Goal: Task Accomplishment & Management: Manage account settings

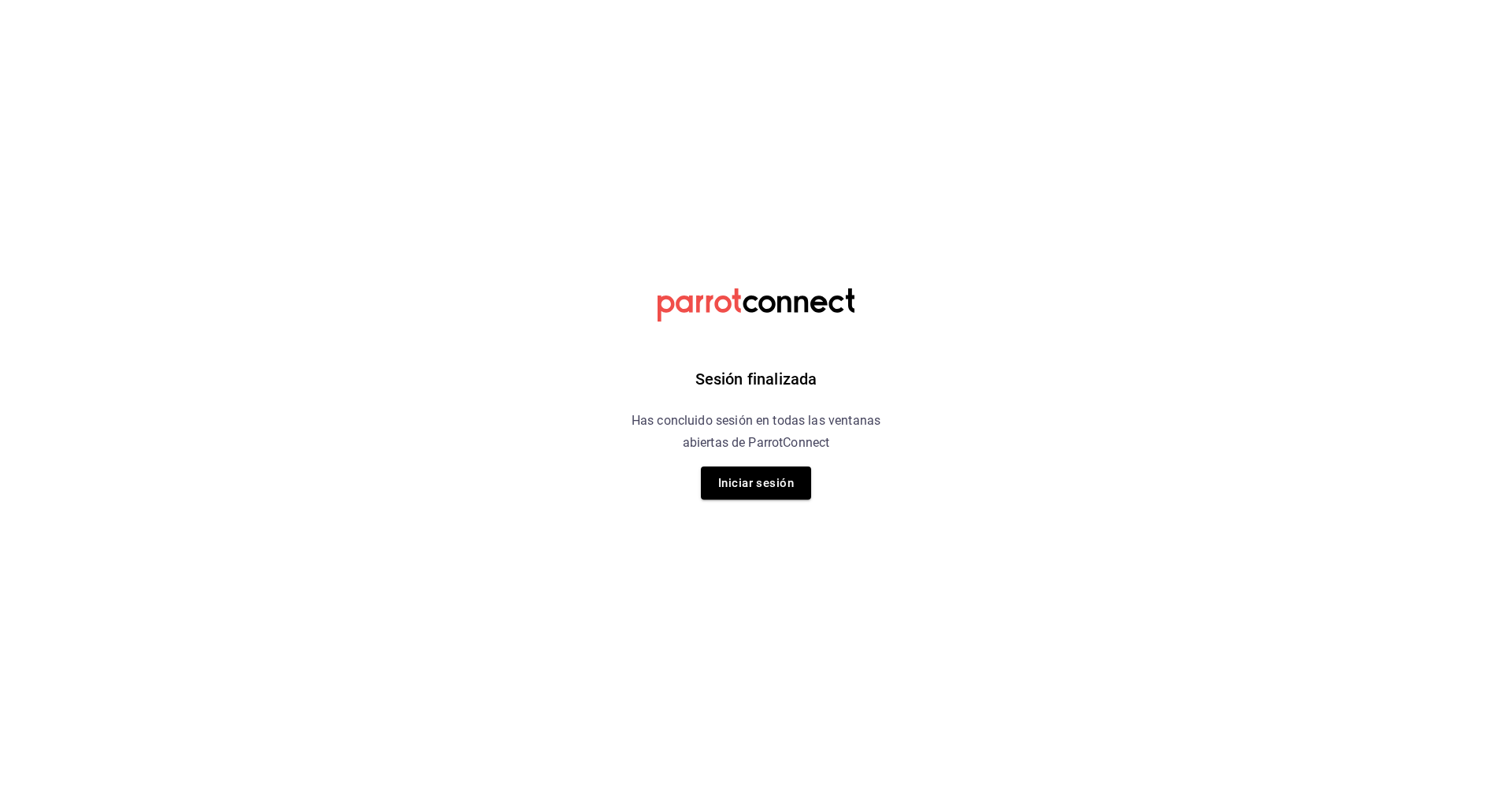
click at [450, 0] on html "Sesión finalizada Has concluido sesión en todas las ventanas abiertas de Parrot…" at bounding box center [756, 0] width 1512 height 0
click at [757, 493] on button "Iniciar sesión" at bounding box center [756, 483] width 111 height 33
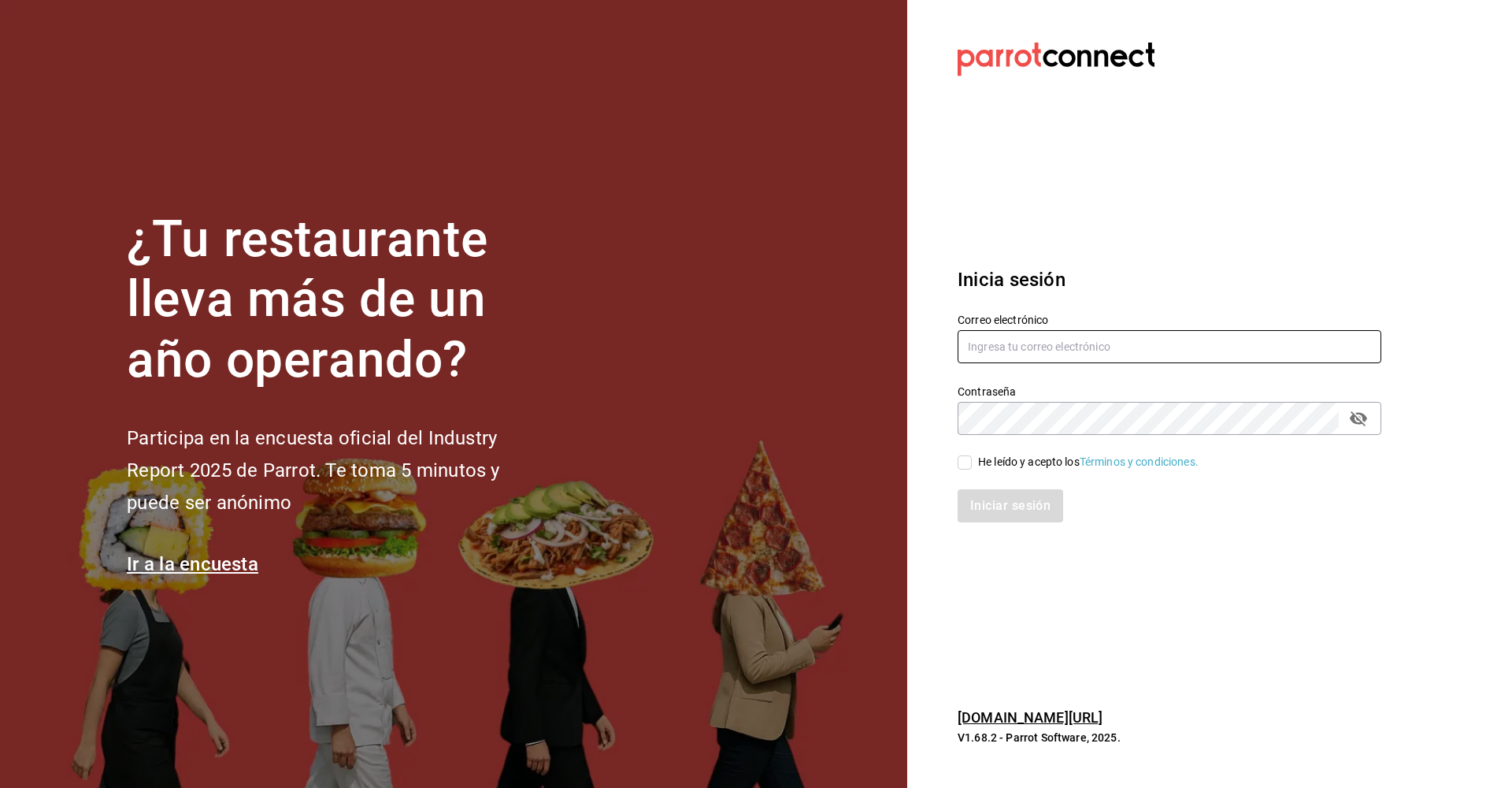
type input "[EMAIL_ADDRESS][DOMAIN_NAME]"
click at [962, 464] on input "He leído y acepto los Términos y condiciones." at bounding box center [965, 463] width 14 height 14
checkbox input "true"
click at [994, 504] on button "Iniciar sesión" at bounding box center [1011, 506] width 107 height 33
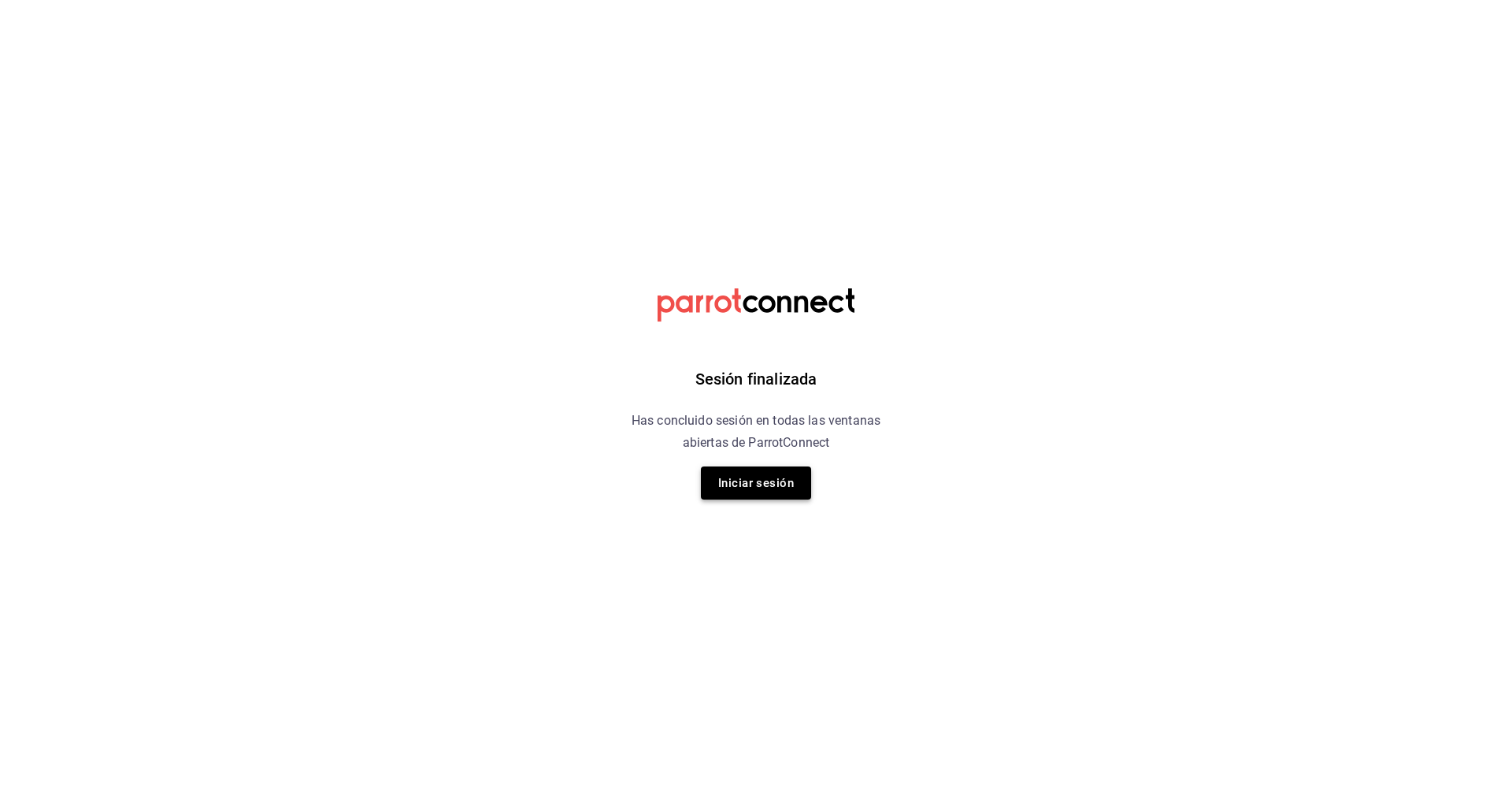
click at [775, 484] on button "Iniciar sesión" at bounding box center [756, 483] width 111 height 33
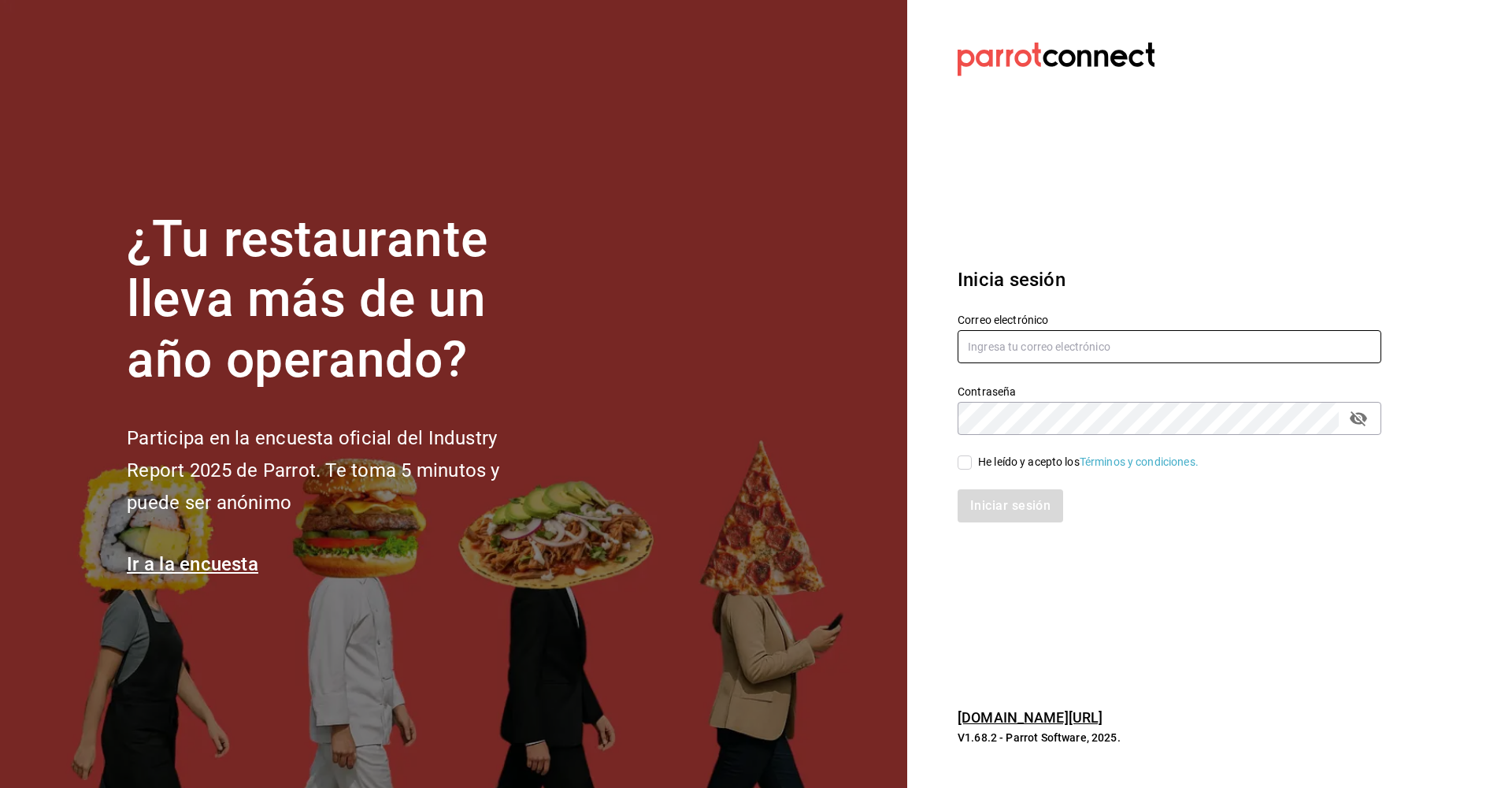
type input "ramos_santander@hotmail.com"
drag, startPoint x: 967, startPoint y: 457, endPoint x: 974, endPoint y: 472, distance: 16.6
click at [967, 458] on input "He leído y acepto los Términos y condiciones." at bounding box center [965, 463] width 14 height 14
checkbox input "true"
click at [994, 498] on button "Iniciar sesión" at bounding box center [1011, 506] width 107 height 33
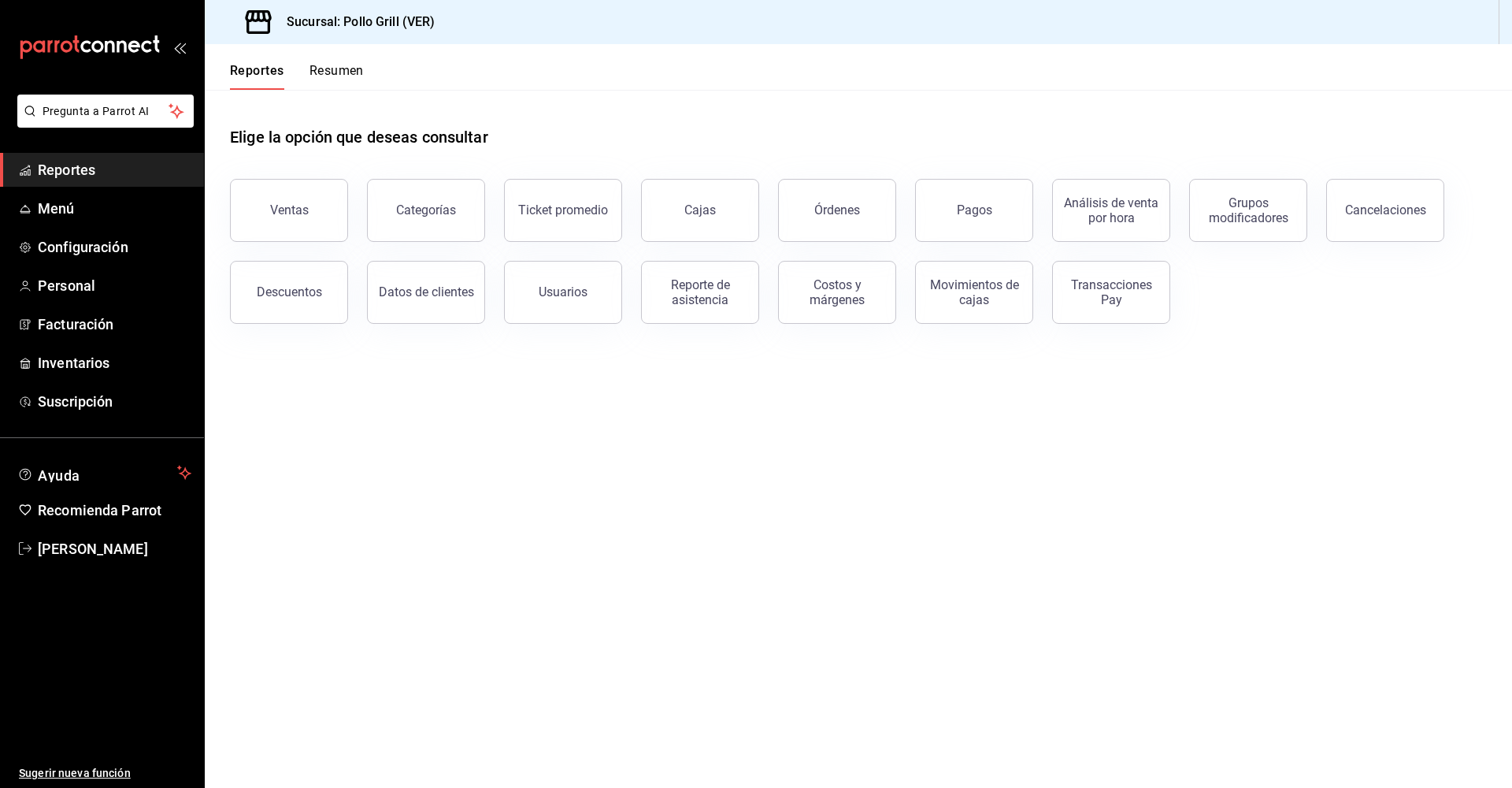
click at [341, 68] on button "Resumen" at bounding box center [336, 76] width 54 height 27
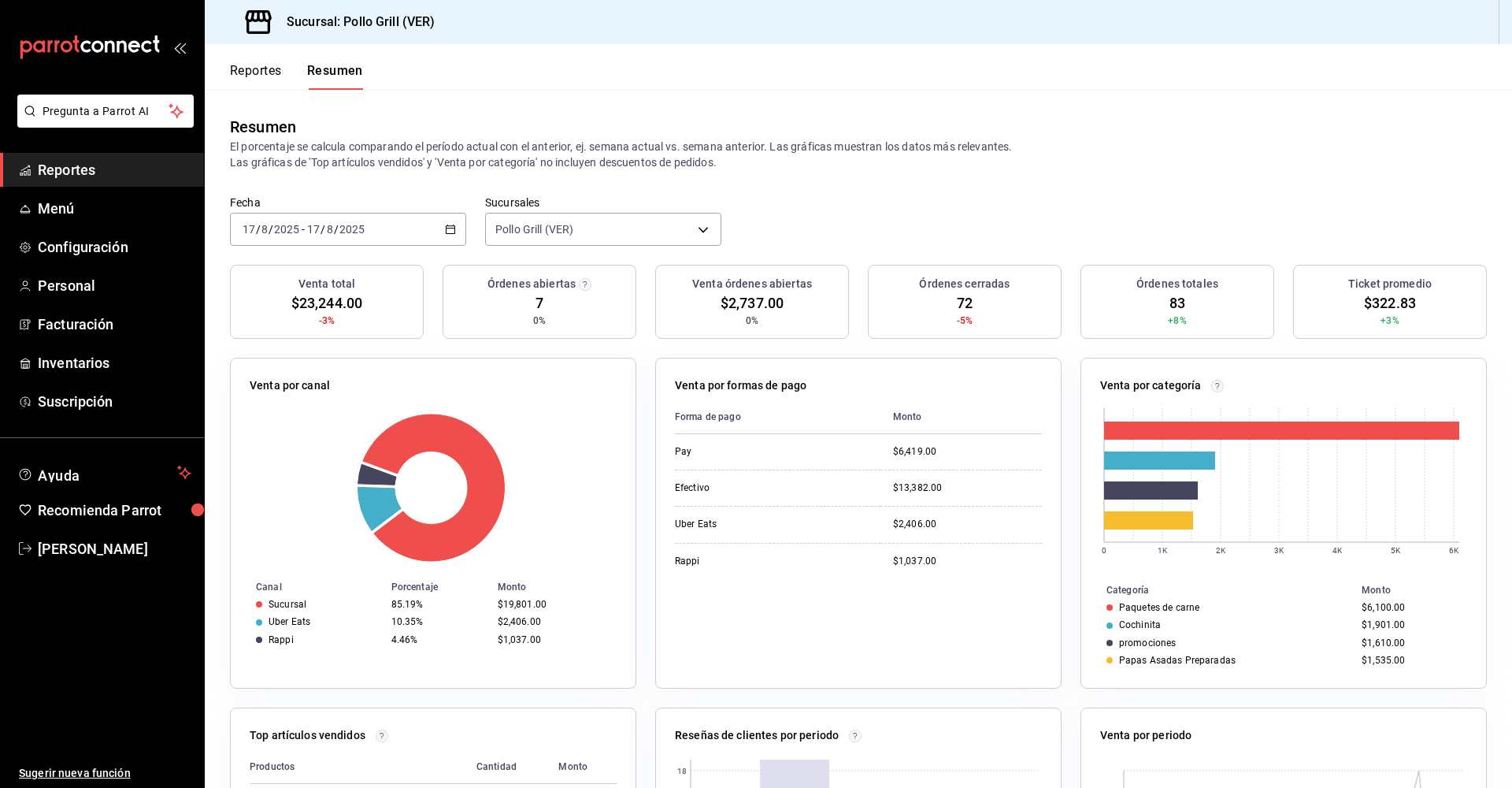
click at [447, 234] on \(Stroke\) "button" at bounding box center [450, 230] width 10 height 9
click at [280, 279] on span "Hoy" at bounding box center [304, 277] width 122 height 16
click at [450, 237] on div "2025-08-17 17 / 8 / 2025 - 2025-08-17 17 / 8 / 2025" at bounding box center [348, 229] width 236 height 33
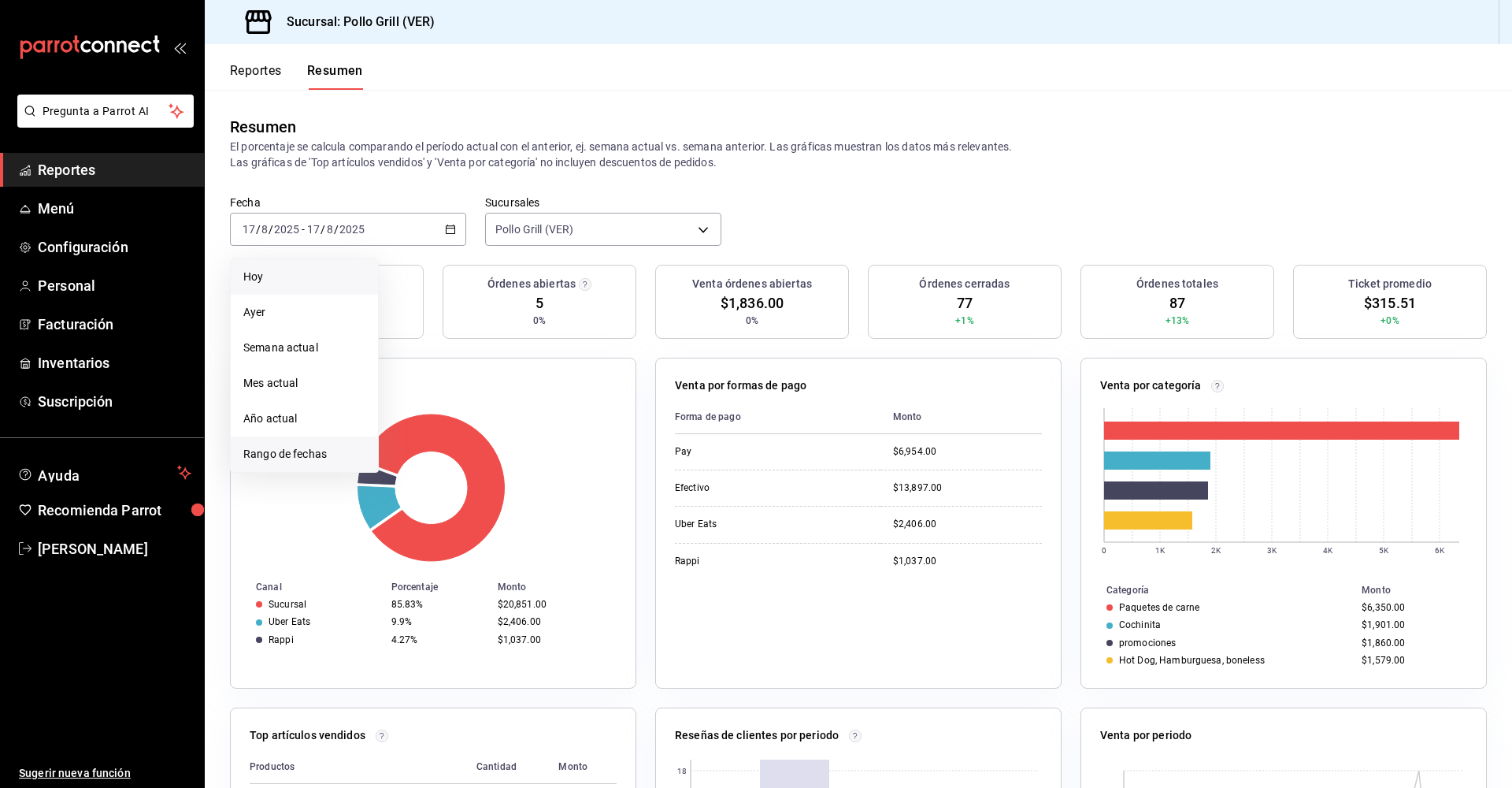
click at [309, 458] on span "Rango de fechas" at bounding box center [304, 454] width 122 height 16
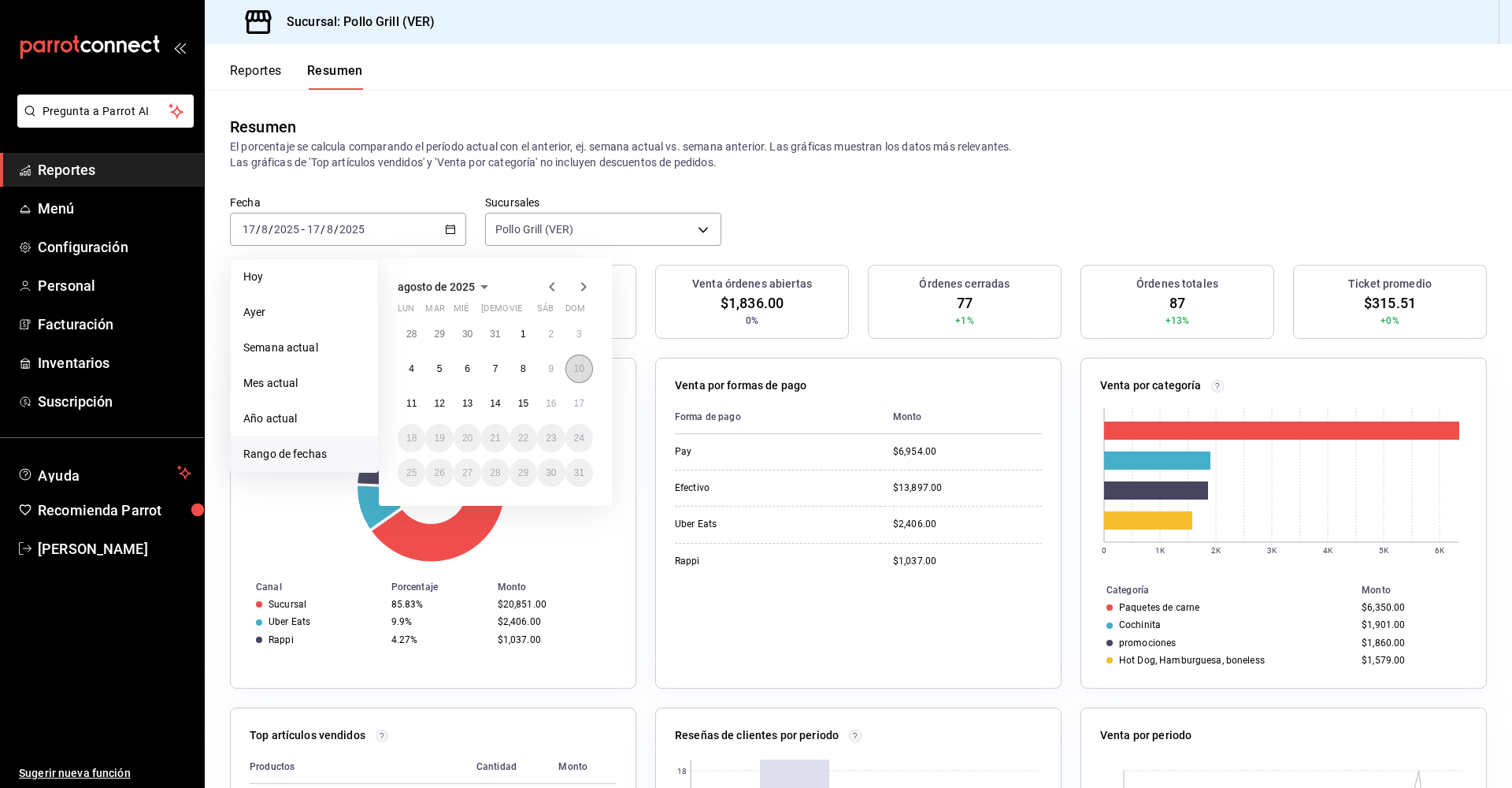
click at [579, 374] on abbr "10" at bounding box center [579, 368] width 10 height 11
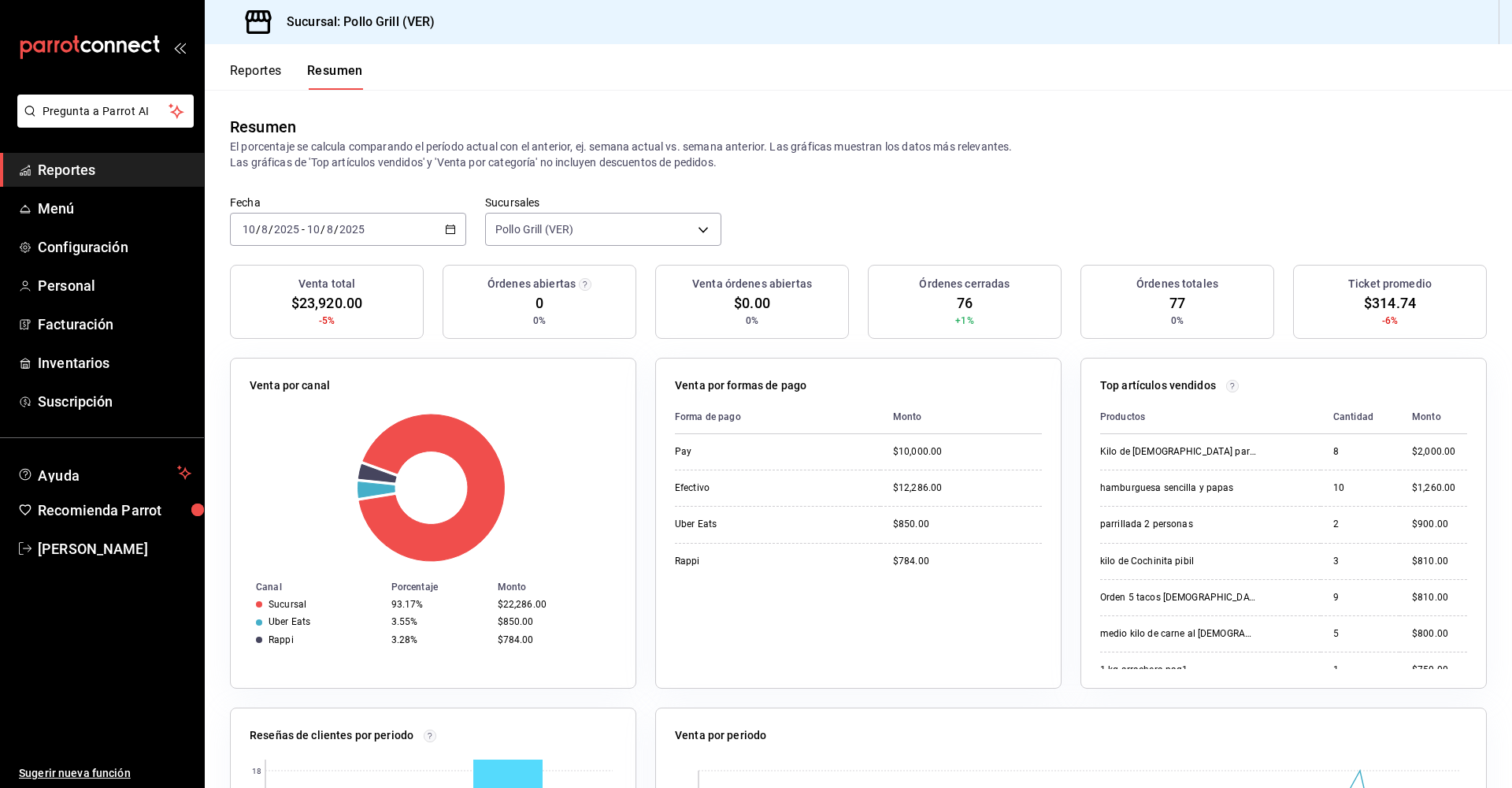
click at [450, 230] on icon "button" at bounding box center [450, 229] width 11 height 11
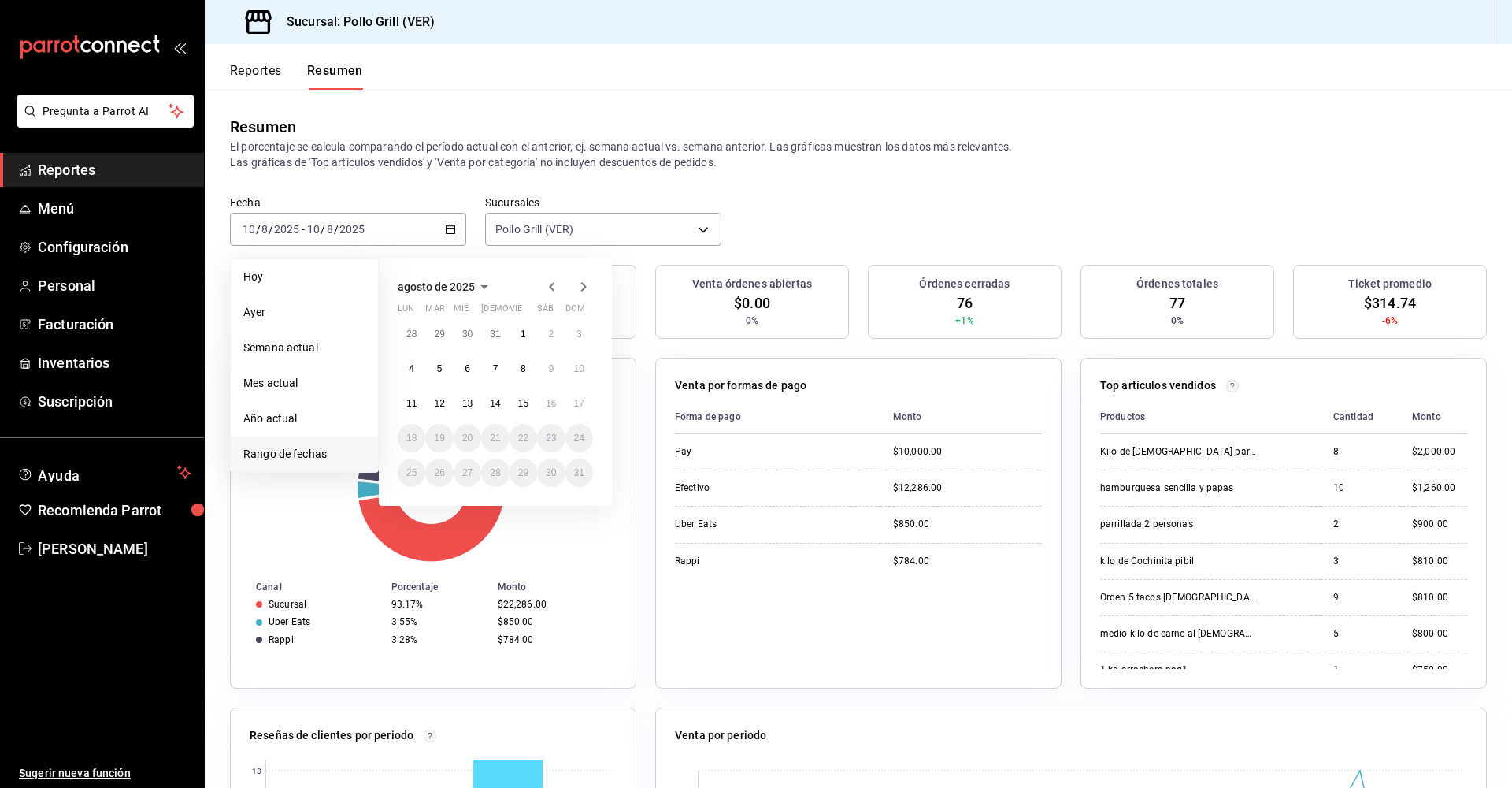
click at [288, 371] on li "Mes actual" at bounding box center [304, 383] width 147 height 35
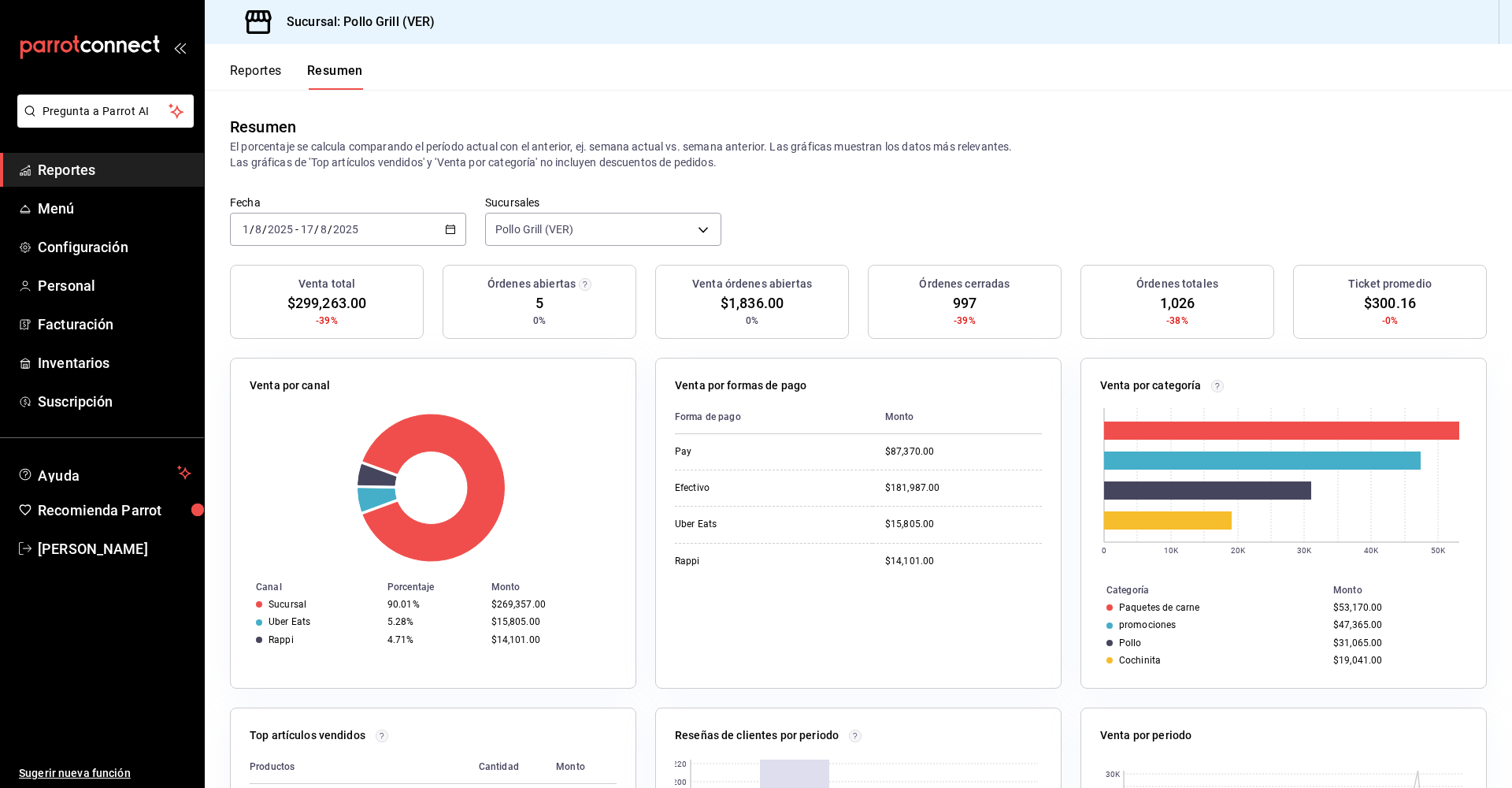
click at [1274, 117] on div "Resumen" at bounding box center [858, 126] width 1257 height 23
